Goal: Information Seeking & Learning: Learn about a topic

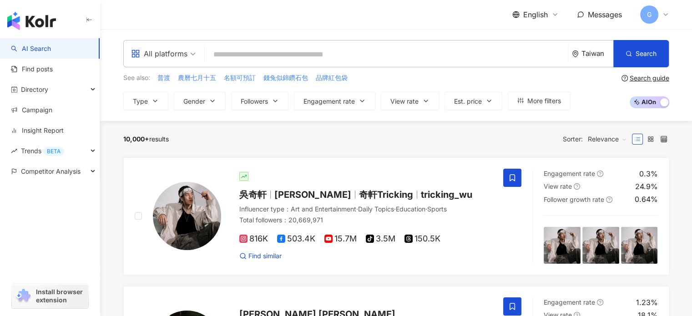
click at [235, 50] on input "search" at bounding box center [386, 54] width 356 height 17
paste input "**********"
type input "**********"
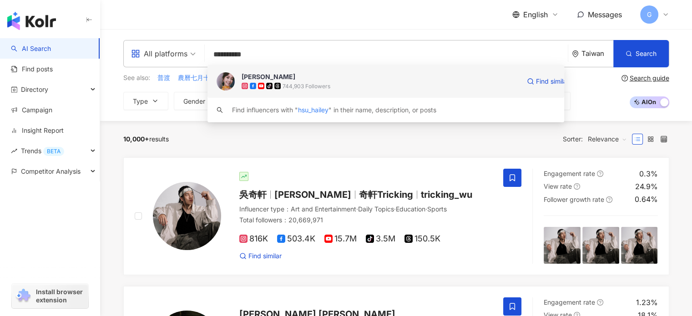
click at [324, 80] on span "[PERSON_NAME]" at bounding box center [380, 76] width 278 height 9
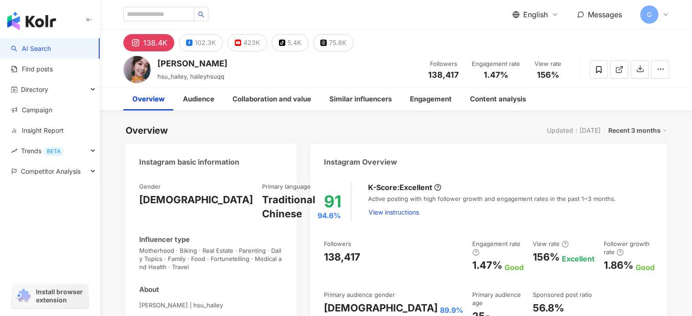
click at [569, 300] on div "Followers 138,417 Engagement rate 1.47% Good View rate 156% Excellent Follower …" at bounding box center [488, 289] width 329 height 98
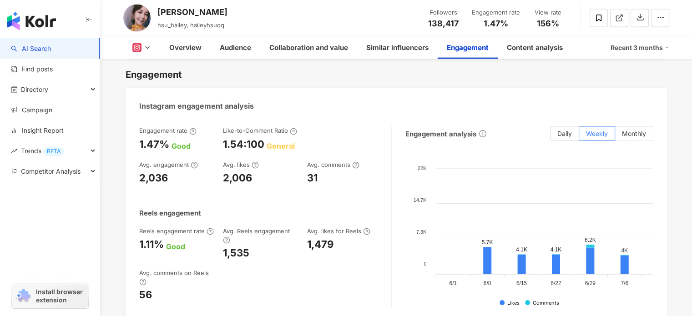
scroll to position [1819, 0]
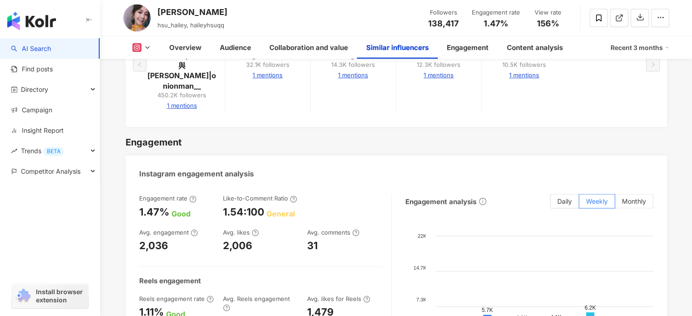
click at [651, 49] on div "Recent 3 months" at bounding box center [639, 47] width 59 height 15
click at [643, 88] on link "Recent 6 months" at bounding box center [642, 86] width 50 height 10
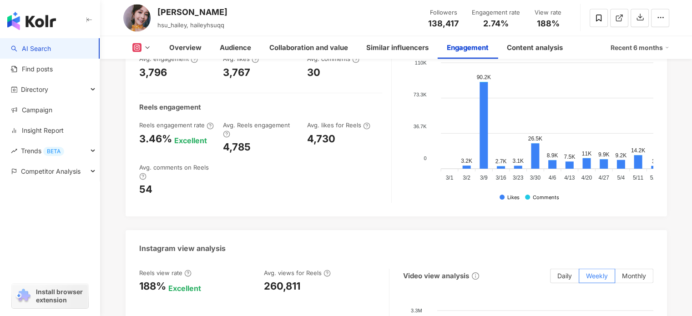
scroll to position [2091, 0]
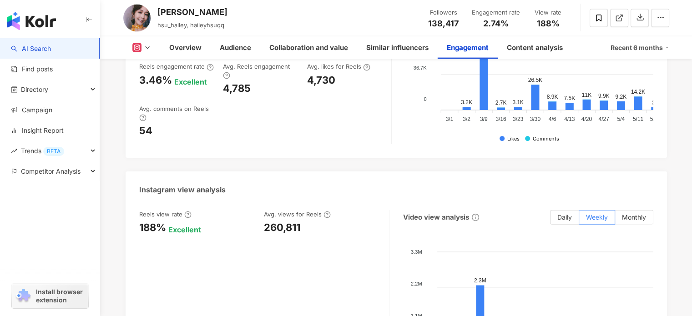
click at [663, 46] on div "Recent 6 months" at bounding box center [639, 47] width 59 height 15
click at [634, 70] on link "Recent 3 months" at bounding box center [642, 68] width 50 height 10
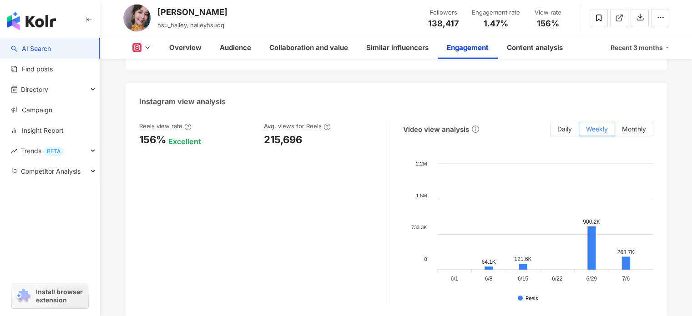
scroll to position [2142, 0]
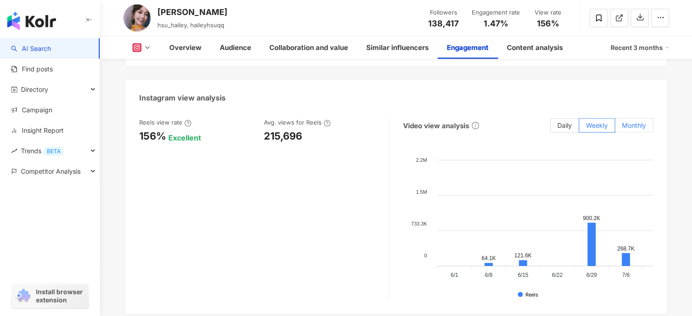
click at [628, 121] on span "Monthly" at bounding box center [633, 125] width 24 height 8
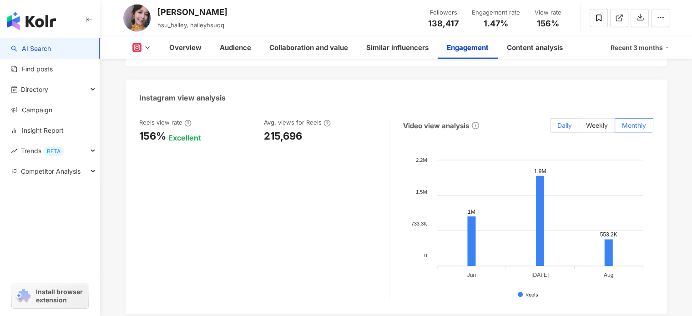
click at [561, 121] on span "Daily" at bounding box center [564, 125] width 15 height 8
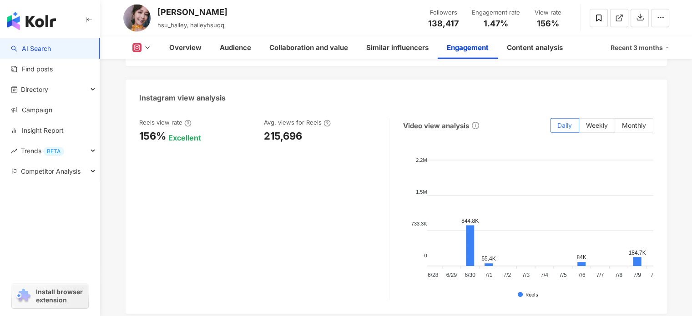
scroll to position [0, 0]
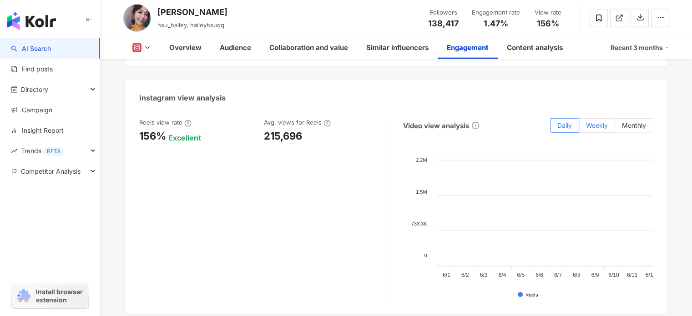
click at [596, 121] on span "Weekly" at bounding box center [597, 125] width 22 height 8
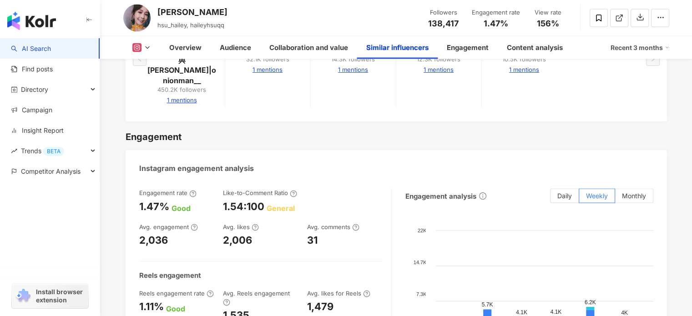
scroll to position [2097, 0]
